Goal: Navigation & Orientation: Find specific page/section

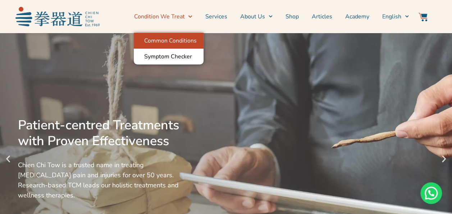
click at [182, 45] on link "Common Conditions" at bounding box center [169, 41] width 70 height 16
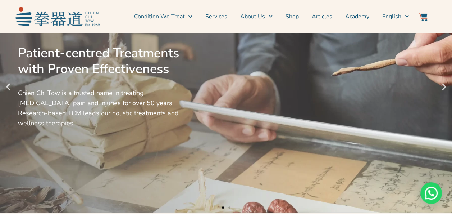
scroll to position [108, 0]
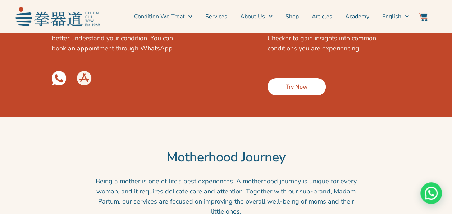
scroll to position [1150, 0]
